Goal: Transaction & Acquisition: Purchase product/service

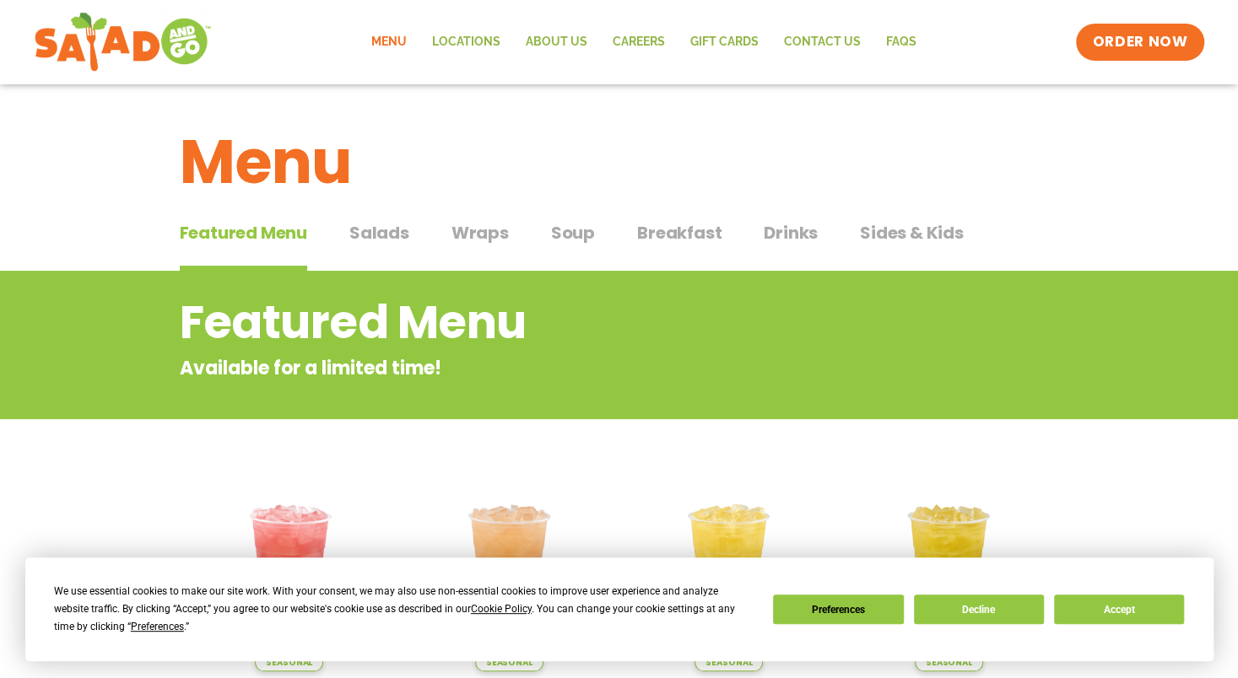
click at [391, 230] on span "Salads" at bounding box center [379, 232] width 60 height 25
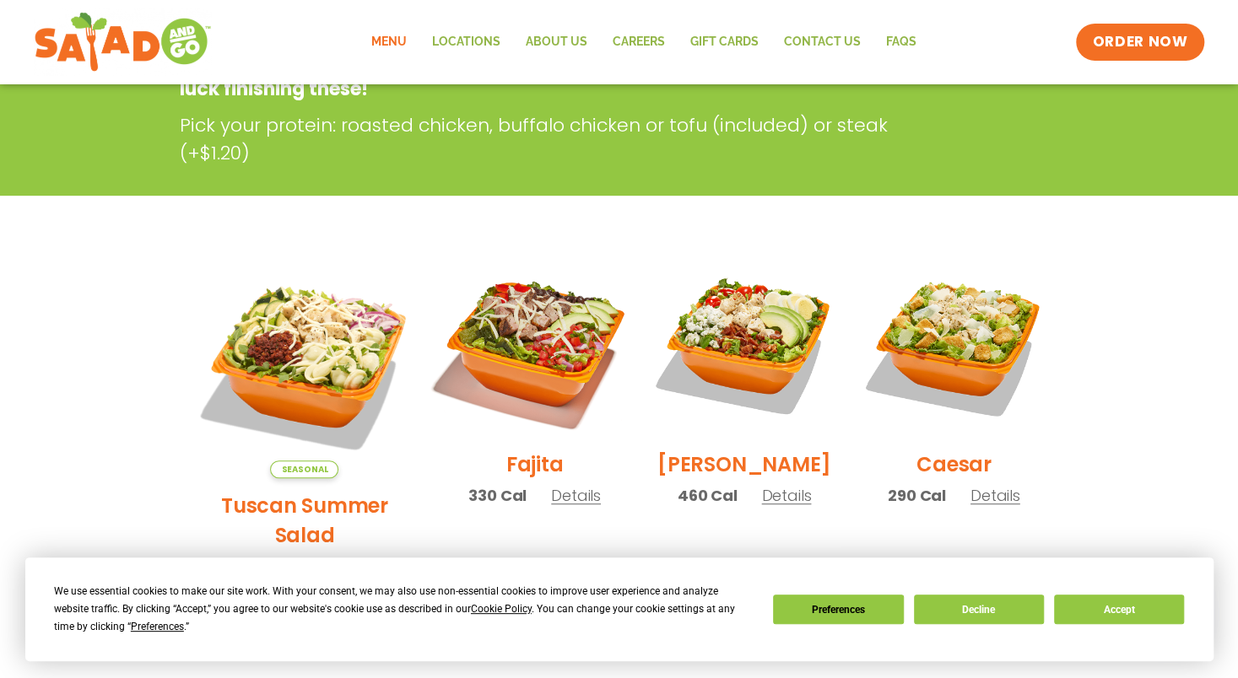
scroll to position [337, 0]
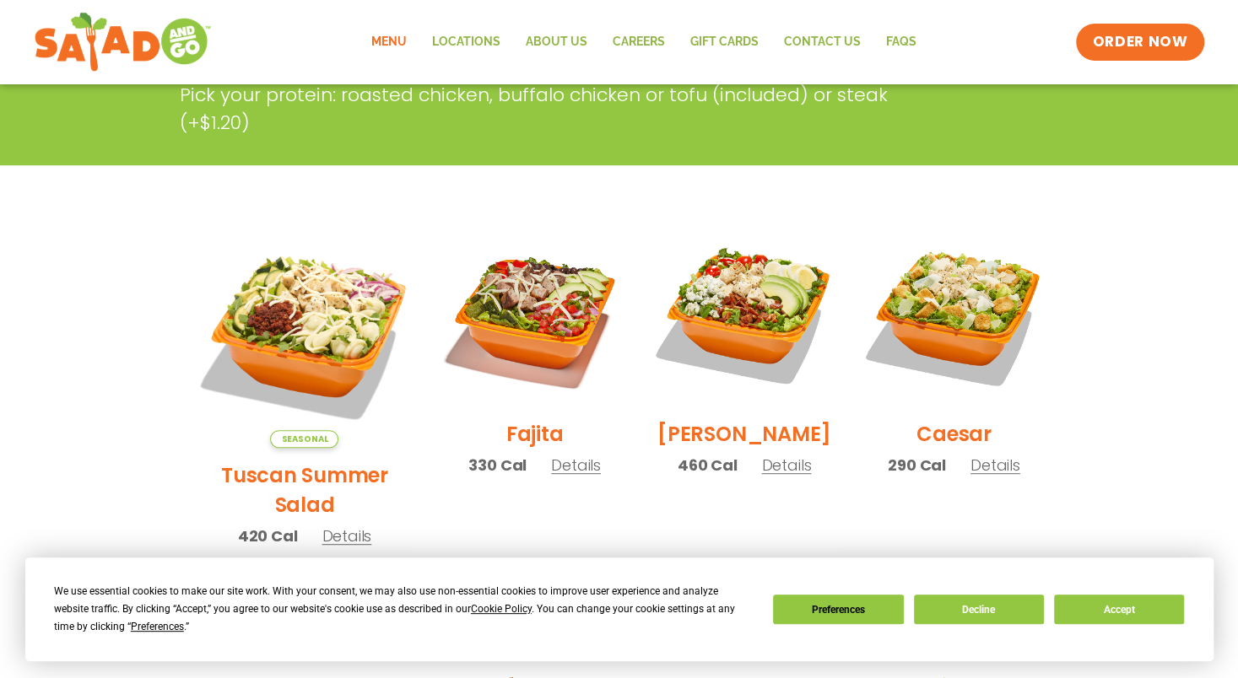
click at [273, 461] on h2 "Tuscan Summer Salad" at bounding box center [304, 490] width 225 height 59
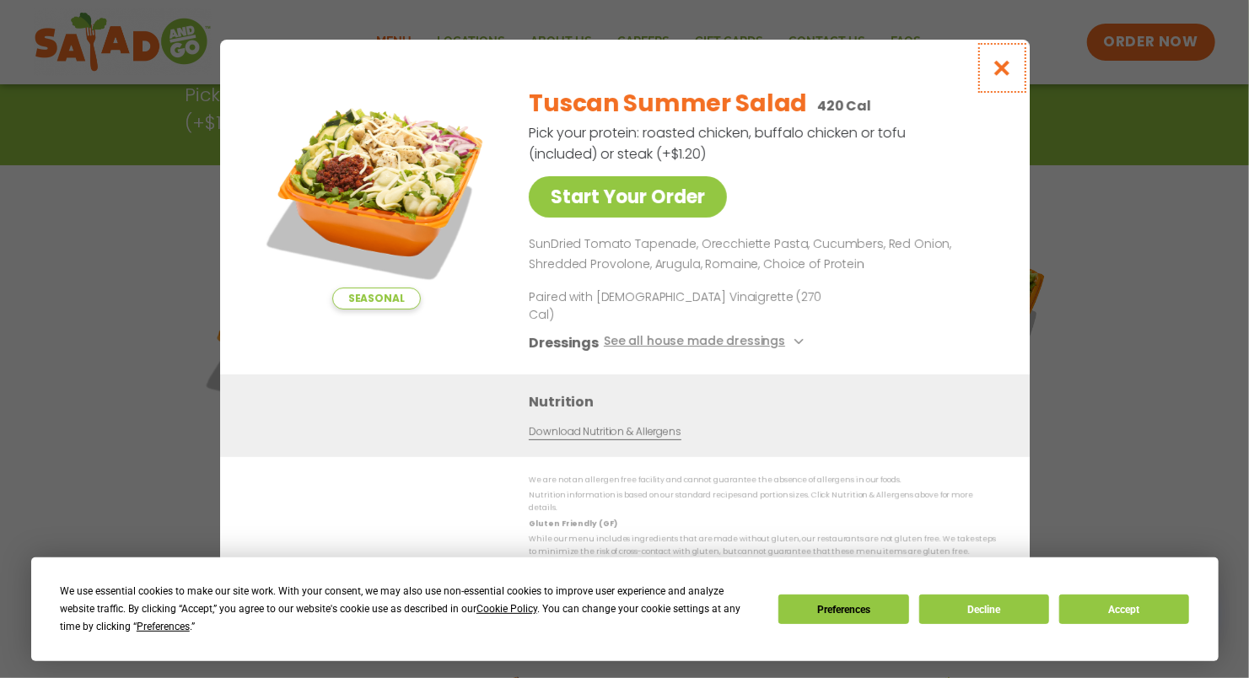
click at [1004, 77] on icon "Close modal" at bounding box center [1001, 68] width 21 height 18
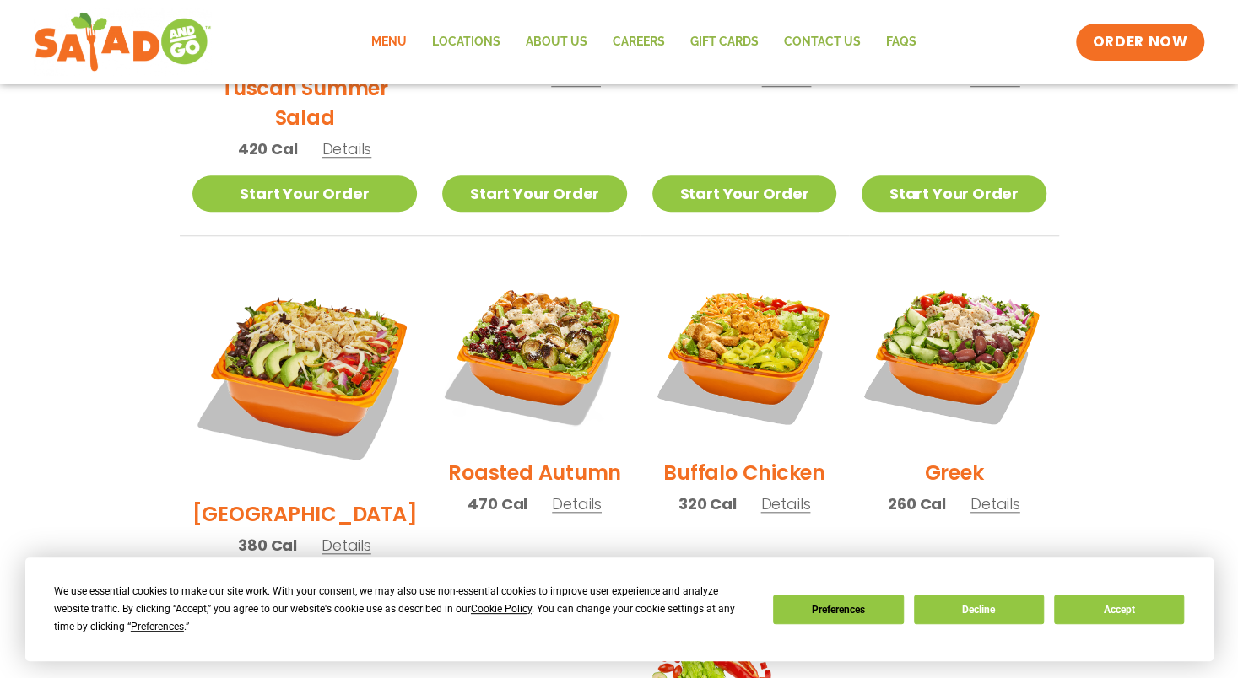
scroll to position [844, 0]
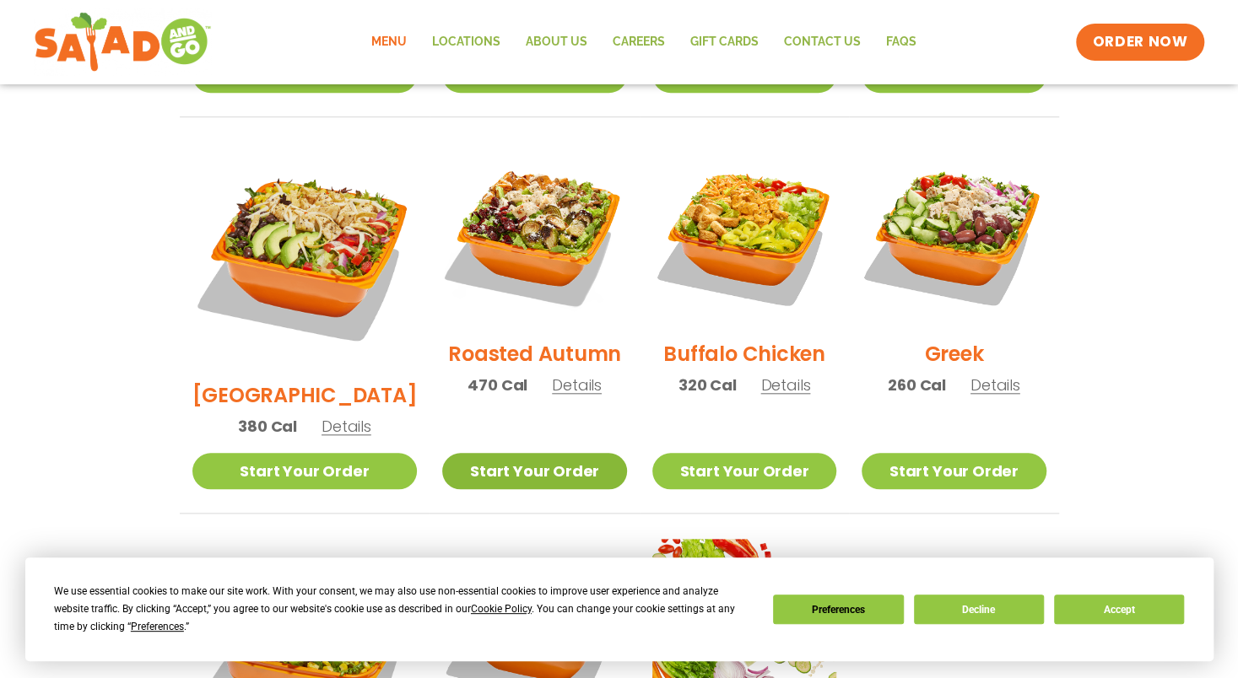
drag, startPoint x: 548, startPoint y: 429, endPoint x: 547, endPoint y: 413, distance: 15.2
click at [548, 428] on li "Roasted Autumn 470 Cal Details Start Your Order Start Your Order Roasted Autumn…" at bounding box center [533, 328] width 209 height 371
click at [547, 453] on link "Start Your Order" at bounding box center [534, 471] width 184 height 36
